Goal: Find specific page/section: Find specific page/section

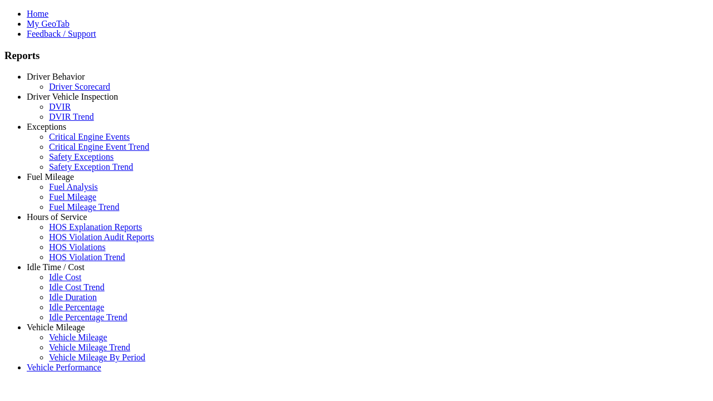
click at [64, 182] on link "Fuel Mileage" at bounding box center [50, 176] width 47 height 9
click at [72, 192] on link "Fuel Analysis" at bounding box center [73, 186] width 49 height 9
select select "**"
